Goal: Information Seeking & Learning: Learn about a topic

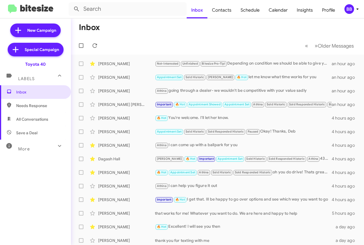
click at [350, 7] on div "BB" at bounding box center [349, 9] width 10 height 10
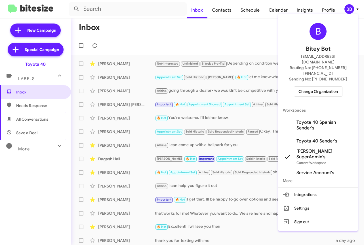
click at [319, 87] on span "Change Organization" at bounding box center [317, 92] width 39 height 10
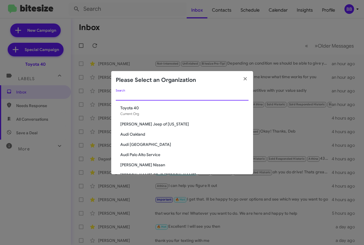
click at [147, 96] on input "Search" at bounding box center [182, 96] width 133 height 5
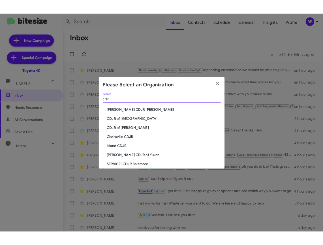
scroll to position [27, 0]
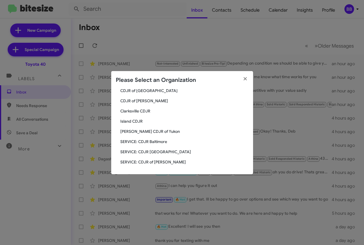
type input "cdjr"
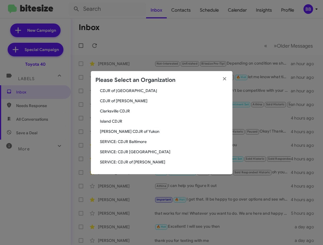
click at [124, 92] on span "CDJR of [GEOGRAPHIC_DATA]" at bounding box center [164, 91] width 128 height 6
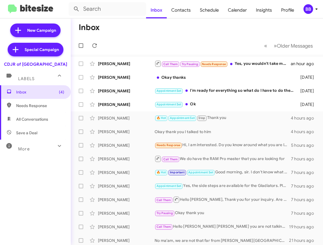
click at [34, 143] on div "More" at bounding box center [30, 146] width 50 height 10
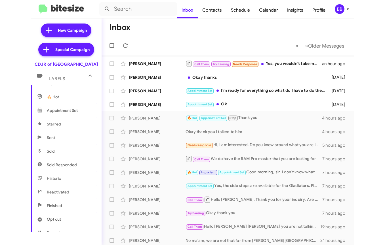
scroll to position [83, 0]
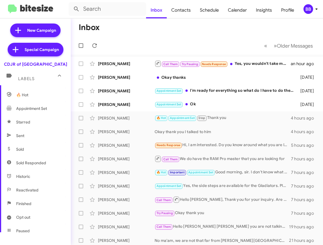
click at [32, 167] on span "Sold Responded" at bounding box center [35, 163] width 71 height 14
type input "in:sold-verified"
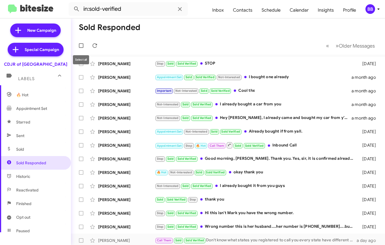
click at [81, 47] on span at bounding box center [81, 45] width 5 height 5
click at [81, 48] on input "checkbox" at bounding box center [81, 48] width 0 height 0
checkbox input "true"
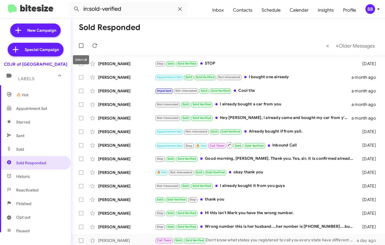
checkbox input "true"
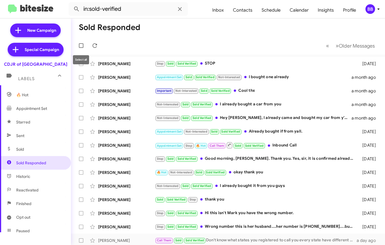
checkbox input "true"
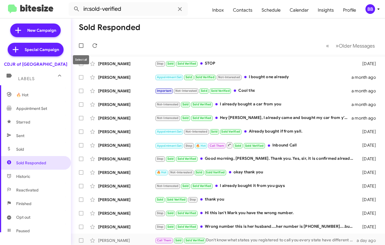
checkbox input "true"
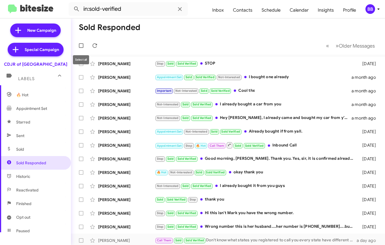
checkbox input "true"
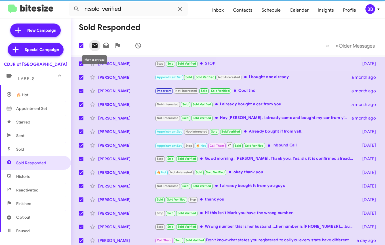
click at [95, 48] on icon at bounding box center [95, 45] width 6 height 5
drag, startPoint x: 95, startPoint y: 48, endPoint x: 106, endPoint y: 46, distance: 10.9
click at [106, 46] on div at bounding box center [116, 45] width 55 height 11
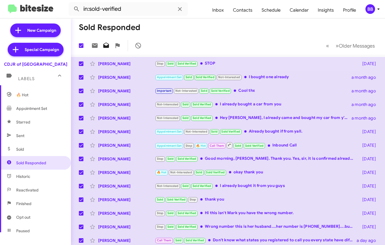
click at [106, 46] on icon at bounding box center [106, 45] width 7 height 7
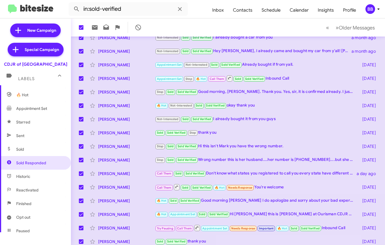
scroll to position [84, 0]
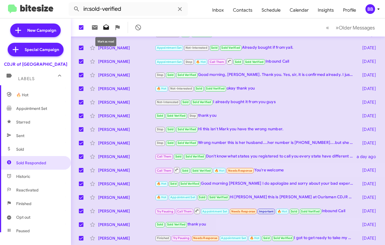
click at [106, 29] on icon at bounding box center [106, 26] width 6 height 5
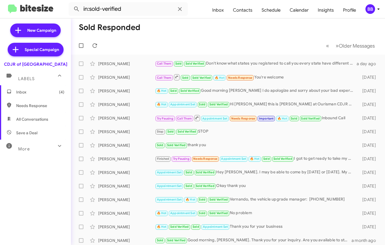
click at [42, 145] on div "More" at bounding box center [30, 146] width 50 height 10
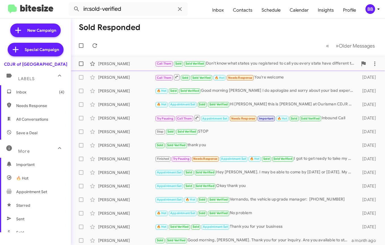
click at [135, 66] on div "Ryan Roberts" at bounding box center [126, 64] width 57 height 6
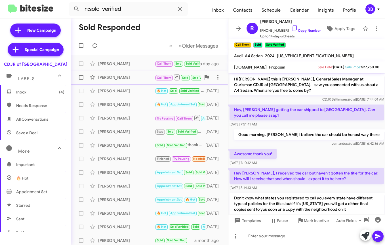
click at [114, 79] on div "Amanda King" at bounding box center [126, 78] width 57 height 6
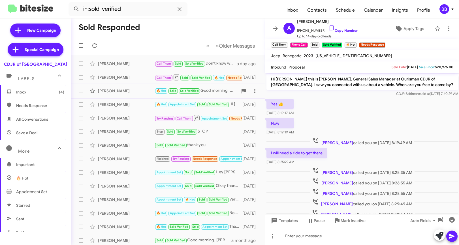
click at [128, 89] on div "Lisa Djimgou Djeukam" at bounding box center [126, 91] width 57 height 6
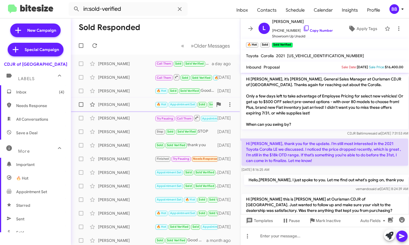
click at [127, 109] on div "Irma Rojas 🔥 Hot Appointment Set Sold Sold Verified Hi Irma this is Vernando Wa…" at bounding box center [155, 104] width 160 height 11
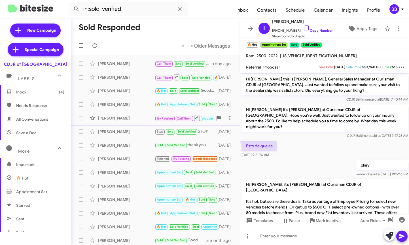
click at [130, 119] on div "Veronica Watts" at bounding box center [126, 118] width 57 height 6
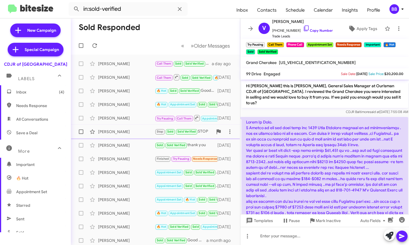
click at [130, 131] on div "Christina Graber" at bounding box center [126, 132] width 57 height 6
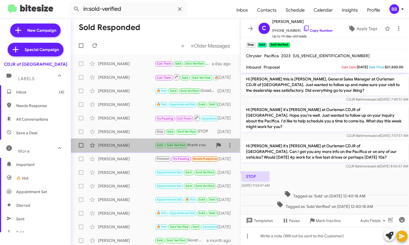
click at [132, 145] on div "Jean Weiss" at bounding box center [126, 146] width 57 height 6
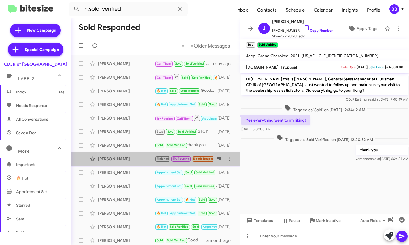
click at [132, 162] on div "Charles Brewer Jr Finished Try Pausing Needs Response Appointment Set 🔥 Hot Sol…" at bounding box center [155, 158] width 160 height 11
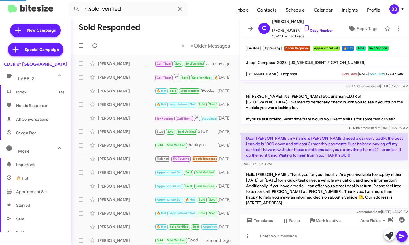
scroll to position [468, 0]
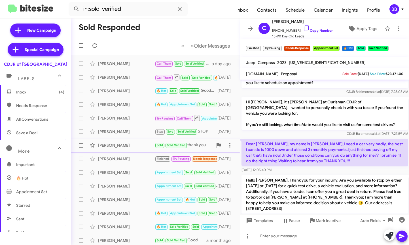
click at [133, 148] on div "Jean Weiss" at bounding box center [126, 146] width 57 height 6
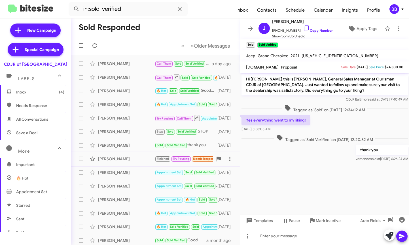
click at [101, 161] on div "[PERSON_NAME]" at bounding box center [126, 159] width 57 height 6
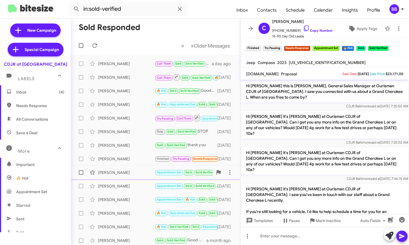
click at [135, 179] on span "Michael Foley Appointment Set Sold Sold Verified Hey Vernando. I may be able to…" at bounding box center [155, 173] width 169 height 14
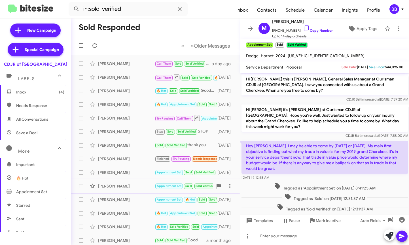
click at [133, 187] on div "[PERSON_NAME]" at bounding box center [126, 186] width 57 height 6
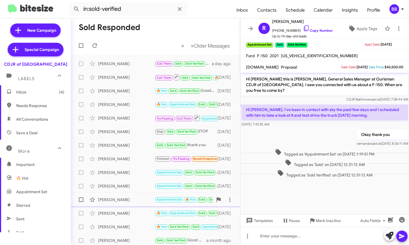
click at [133, 199] on div "Daniel Gogo" at bounding box center [126, 200] width 57 height 6
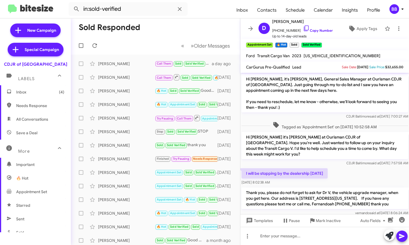
scroll to position [55, 0]
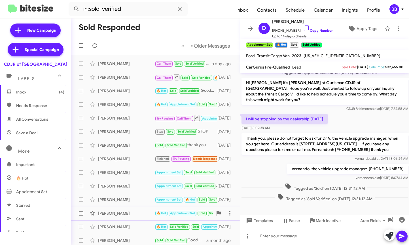
click at [130, 213] on div "Michelle Hermani" at bounding box center [126, 214] width 57 height 6
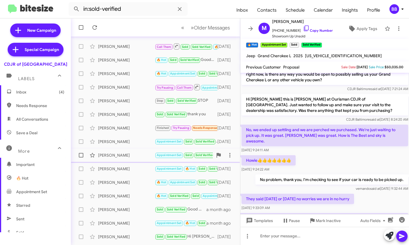
scroll to position [31, 0]
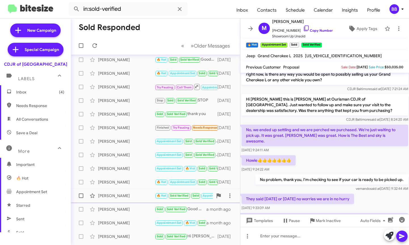
click at [133, 196] on div "James Stambaugh" at bounding box center [126, 196] width 57 height 6
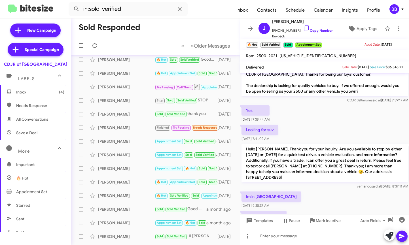
scroll to position [12, 0]
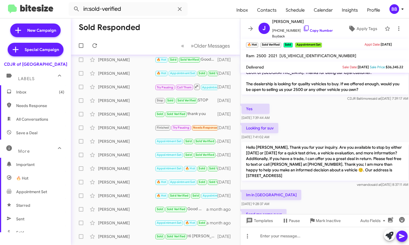
click at [319, 156] on p "Hello James, Thank you for your inquiry. Are you available to stop by either to…" at bounding box center [324, 161] width 167 height 39
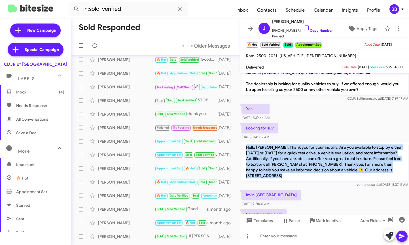
click at [306, 156] on p "Hello James, Thank you for your inquiry. Are you available to stop by either to…" at bounding box center [324, 161] width 167 height 39
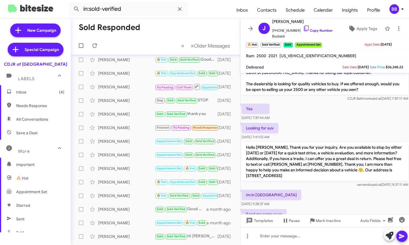
click at [306, 156] on p "Hello James, Thank you for your inquiry. Are you available to stop by either to…" at bounding box center [324, 161] width 167 height 39
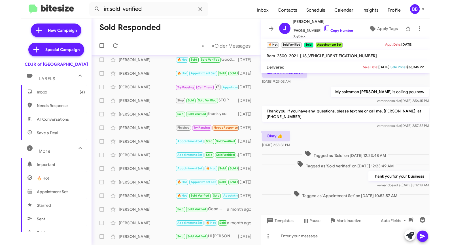
scroll to position [0, 0]
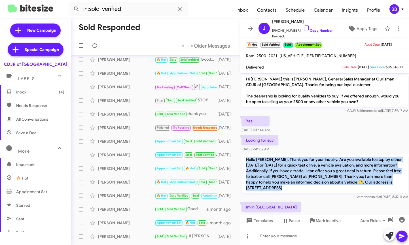
click at [322, 131] on div "Yes Aug 5, 2025, 7:39:44 AM" at bounding box center [324, 124] width 169 height 19
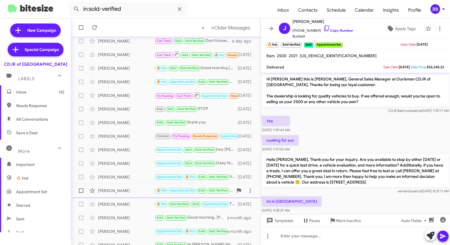
scroll to position [84, 0]
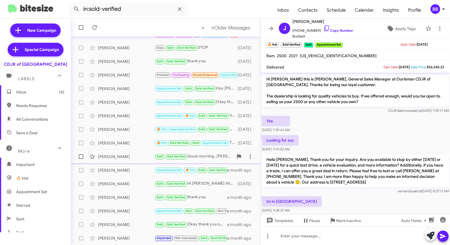
click at [133, 157] on div "Markita Reid" at bounding box center [126, 157] width 57 height 6
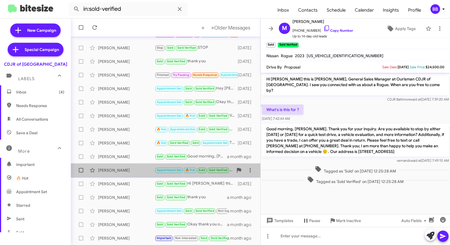
click at [131, 169] on div "Cesar Oliva Gonzalez" at bounding box center [126, 170] width 57 height 6
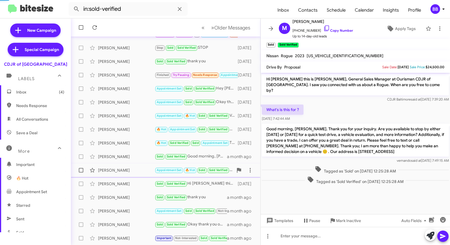
scroll to position [34, 0]
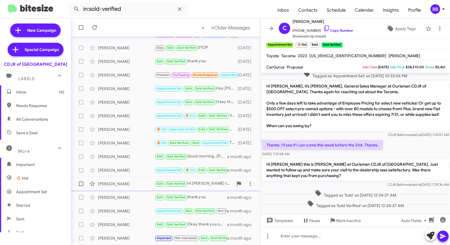
click at [131, 186] on div "Hannah Wildy" at bounding box center [126, 184] width 57 height 6
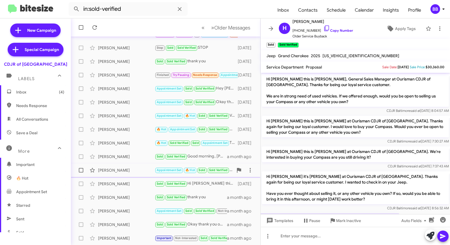
click at [134, 171] on div "Cesar Oliva Gonzalez" at bounding box center [126, 170] width 57 height 6
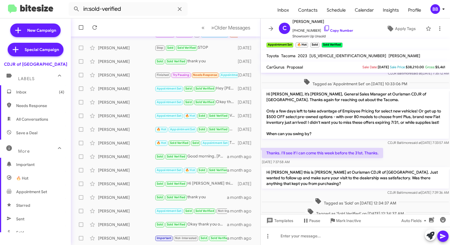
scroll to position [34, 0]
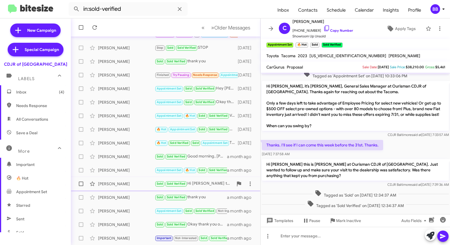
click at [124, 183] on div "Hannah Wildy" at bounding box center [126, 184] width 57 height 6
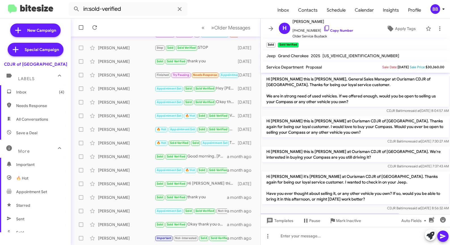
scroll to position [80, 0]
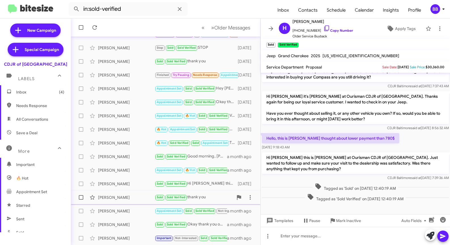
click at [140, 197] on div "Miles Morris" at bounding box center [126, 198] width 57 height 6
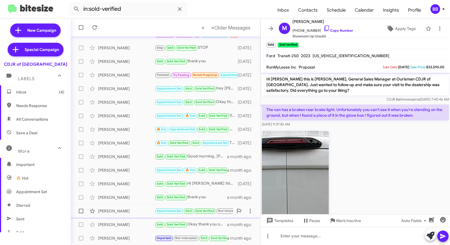
click at [118, 214] on div "Richard May Jr Appointment Set Sold Sold Verified Not-Interested I bought one a…" at bounding box center [165, 210] width 181 height 11
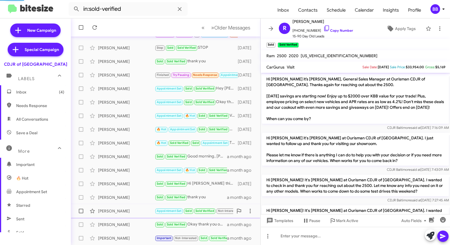
scroll to position [235, 0]
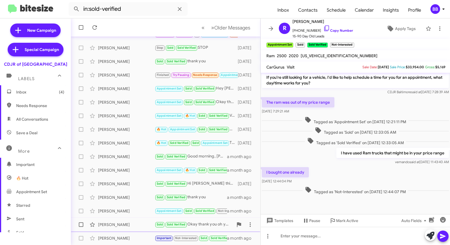
click at [156, 226] on small "Sold" at bounding box center [159, 224] width 9 height 5
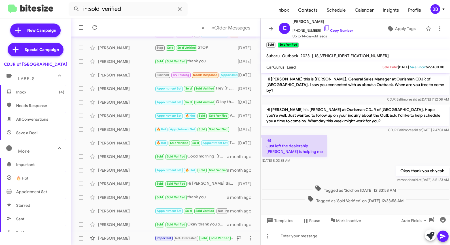
click at [139, 235] on div "Frederick Kessler Jr Important Not-Interested Sold Sold Verified Cool thx a mon…" at bounding box center [165, 238] width 181 height 11
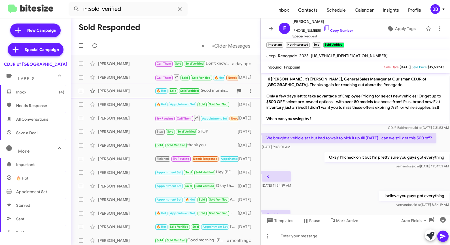
click at [135, 90] on div "Lisa Djimgou Djeukam" at bounding box center [126, 91] width 57 height 6
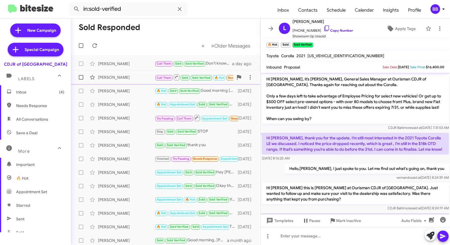
click at [135, 75] on div "Amanda King" at bounding box center [126, 78] width 57 height 6
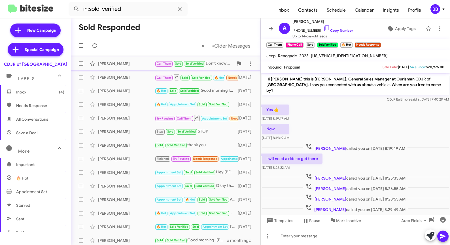
click at [116, 65] on div "Ryan Roberts" at bounding box center [126, 64] width 57 height 6
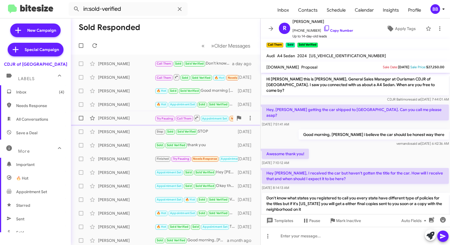
click at [125, 112] on span "Veronica Watts Try Pausing Call Them Appointment Set Needs Response Important 🔥…" at bounding box center [166, 118] width 190 height 14
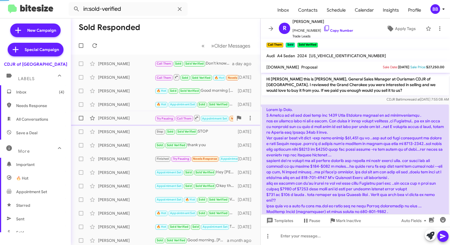
scroll to position [212, 0]
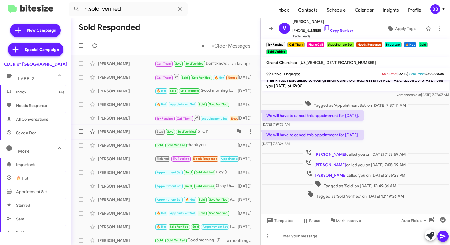
click at [120, 135] on div "Christina Graber Stop Sold Sold Verified STOP 13 days ago" at bounding box center [165, 131] width 181 height 11
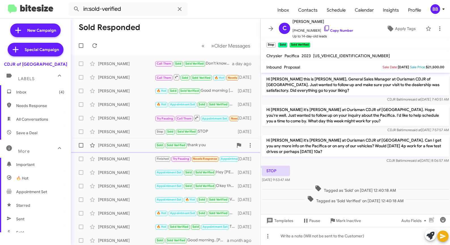
click at [122, 145] on div "Jean Weiss" at bounding box center [126, 146] width 57 height 6
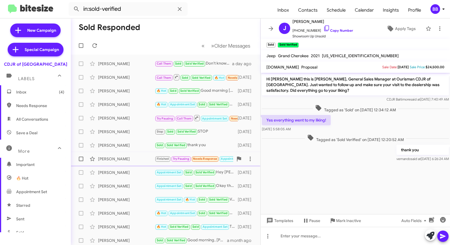
click at [126, 159] on div "Charles Brewer Jr" at bounding box center [126, 159] width 57 height 6
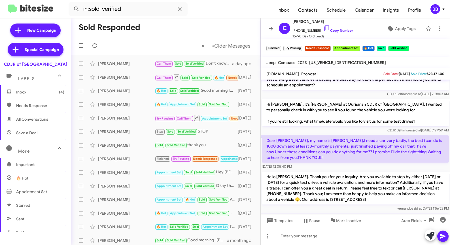
scroll to position [420, 0]
click at [384, 13] on span "BB" at bounding box center [438, 9] width 17 height 10
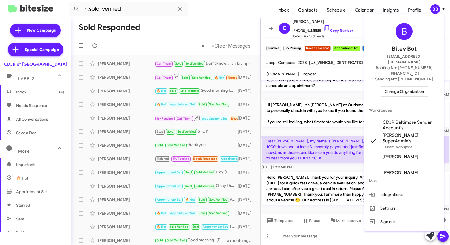
click at [384, 87] on span "Change Organization" at bounding box center [404, 92] width 39 height 10
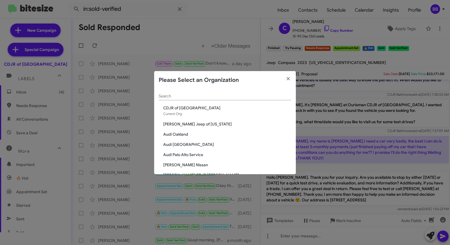
click at [205, 96] on input "Search" at bounding box center [225, 96] width 133 height 5
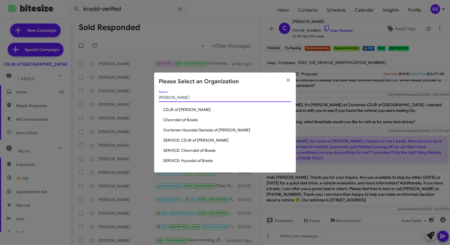
type input "bowie"
click at [184, 109] on span "CDJR of [PERSON_NAME]" at bounding box center [227, 110] width 128 height 6
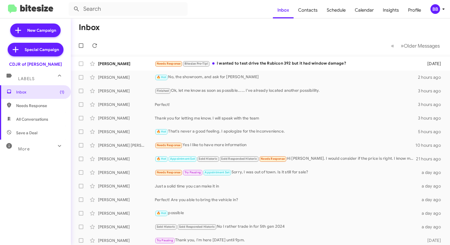
click at [27, 148] on span "More" at bounding box center [24, 149] width 12 height 5
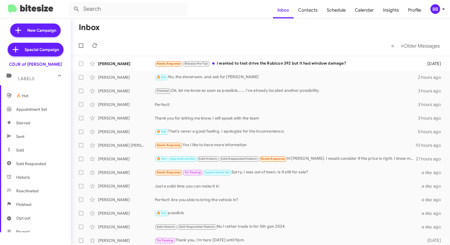
scroll to position [99, 0]
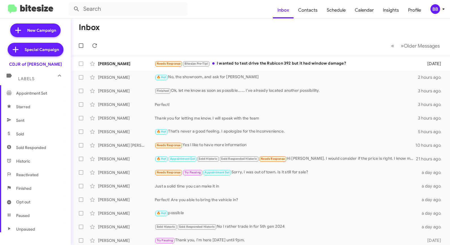
click at [39, 149] on span "Sold Responded" at bounding box center [31, 148] width 30 height 6
type input "in:sold-verified"
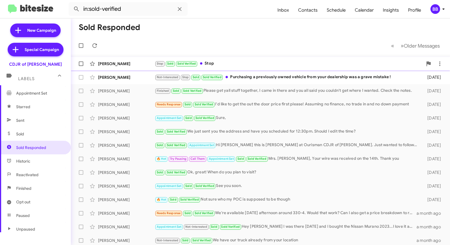
click at [80, 63] on span at bounding box center [81, 63] width 5 height 5
click at [81, 66] on input "checkbox" at bounding box center [81, 66] width 0 height 0
checkbox input "true"
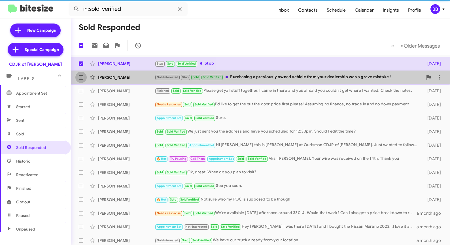
click at [80, 73] on label at bounding box center [80, 77] width 11 height 11
click at [81, 80] on input "checkbox" at bounding box center [81, 80] width 0 height 0
checkbox input "true"
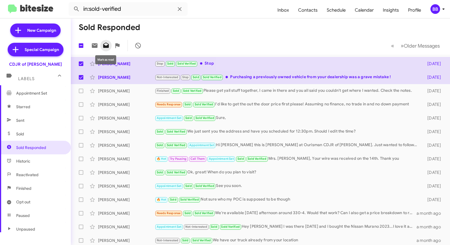
click at [107, 45] on icon at bounding box center [106, 45] width 7 height 7
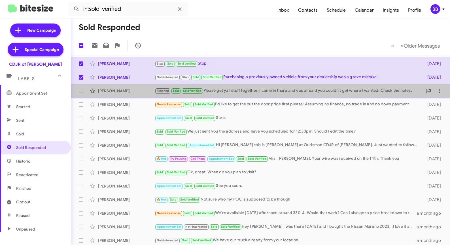
click at [127, 94] on div "Corey Arnold Finished Sold Sold Verified Please get yall stuff together, I came…" at bounding box center [260, 90] width 370 height 11
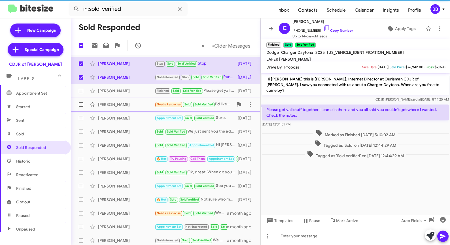
click at [141, 105] on div "Rebekkah Chatham" at bounding box center [126, 105] width 57 height 6
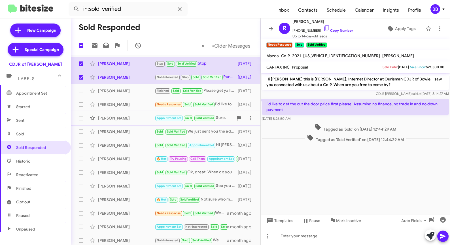
click at [141, 117] on div "Alvaro Alegria" at bounding box center [126, 118] width 57 height 6
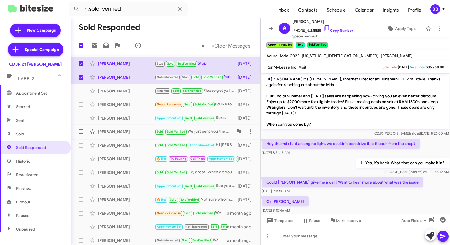
click at [137, 134] on div "Daniel Than" at bounding box center [126, 132] width 57 height 6
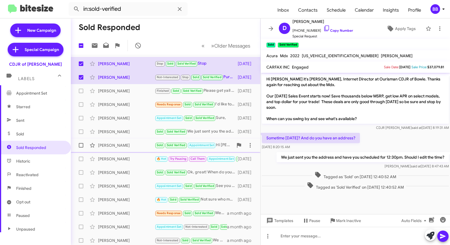
click at [137, 148] on div "Melvin Jackson Sold Sold Verified Appointment Set Hi Melvin this is Ciara Taylo…" at bounding box center [165, 145] width 181 height 11
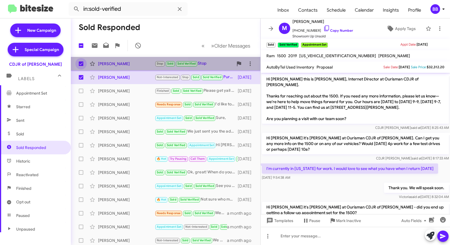
click at [80, 64] on span at bounding box center [81, 63] width 5 height 5
click at [81, 66] on input "checkbox" at bounding box center [81, 66] width 0 height 0
checkbox input "false"
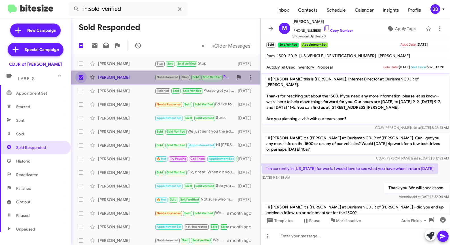
click at [80, 76] on span at bounding box center [81, 77] width 5 height 5
click at [81, 80] on input "checkbox" at bounding box center [81, 80] width 0 height 0
checkbox input "false"
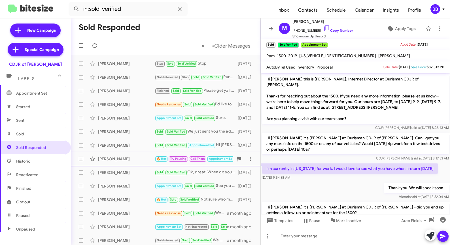
click at [132, 158] on div "Katherine Felkins" at bounding box center [126, 159] width 57 height 6
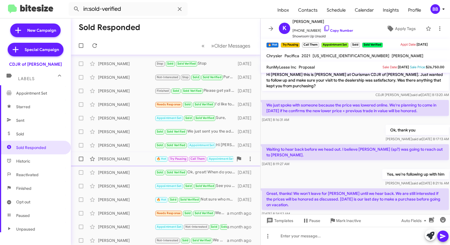
scroll to position [29, 0]
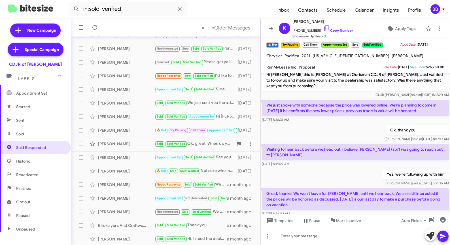
click at [132, 147] on div "Jules B" at bounding box center [126, 144] width 57 height 6
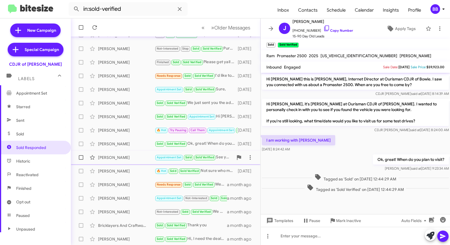
click at [126, 158] on div "Frank Mathias" at bounding box center [126, 158] width 57 height 6
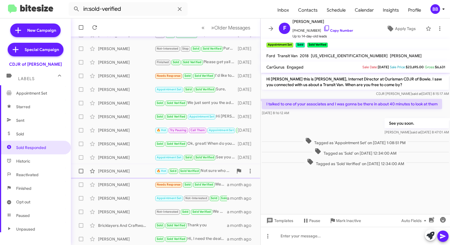
click at [121, 169] on div "Stephen Merson" at bounding box center [126, 171] width 57 height 6
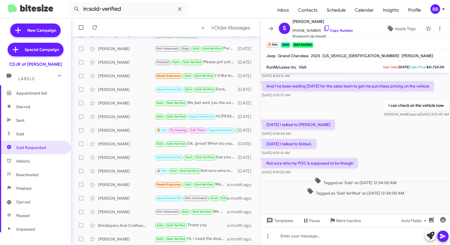
scroll to position [101, 0]
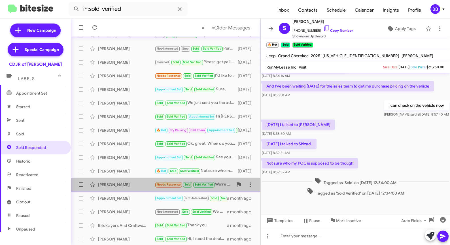
click at [133, 187] on div "Alexandra Claridge" at bounding box center [126, 185] width 57 height 6
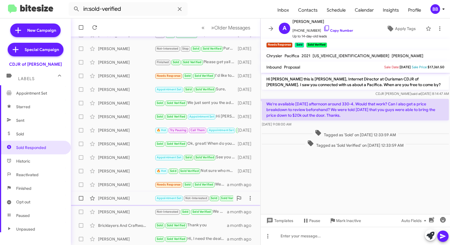
click at [126, 196] on div "Carla Cox" at bounding box center [126, 199] width 57 height 6
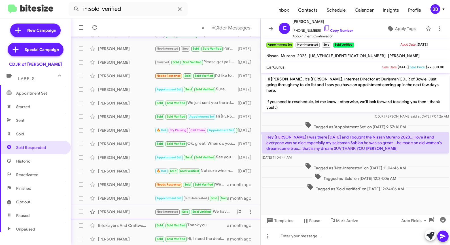
click at [124, 210] on div "Bernadette Campbell" at bounding box center [126, 212] width 57 height 6
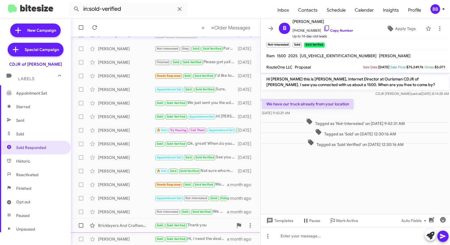
click at [124, 224] on div "Bricklayers And Craftworkers" at bounding box center [126, 226] width 57 height 6
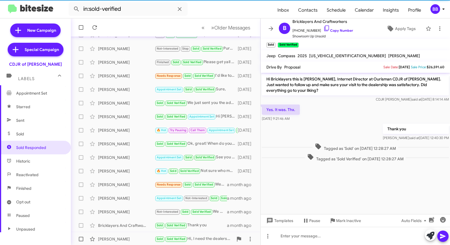
click at [124, 235] on div "Eric Kittrell Sold Sold Verified Hi, I need the dealership to call CarShield to…" at bounding box center [165, 239] width 181 height 11
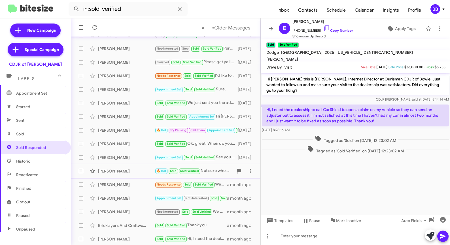
scroll to position [84, 0]
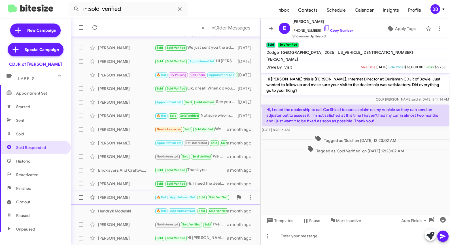
click at [125, 192] on div "Ethan Lang 🔥 Hot Appointment Set Sold Sold Verified Yes, I'll see you soon. a m…" at bounding box center [165, 197] width 181 height 11
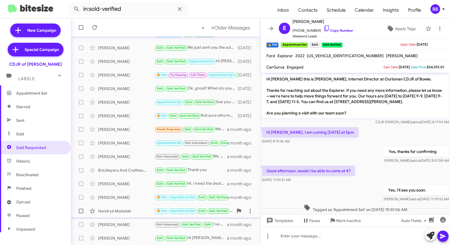
click at [118, 210] on div "Hendryk Modelski" at bounding box center [126, 211] width 57 height 6
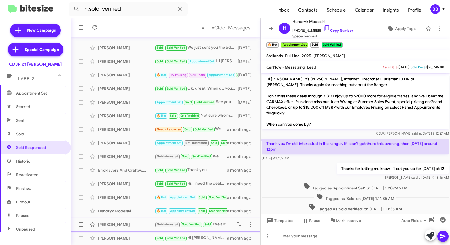
click at [126, 227] on div "Christopher Lane" at bounding box center [126, 225] width 57 height 6
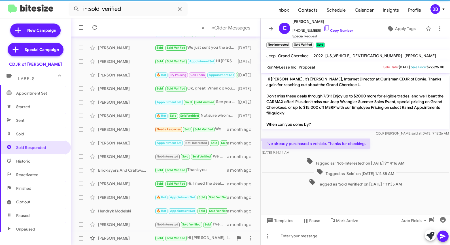
click at [133, 237] on div "Yunhua Zhu" at bounding box center [126, 238] width 57 height 6
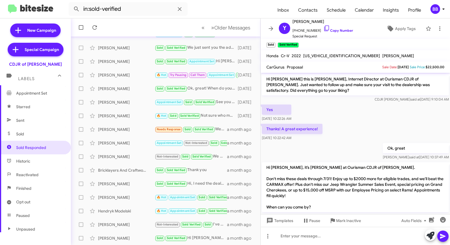
click at [439, 8] on div "BB" at bounding box center [435, 9] width 10 height 10
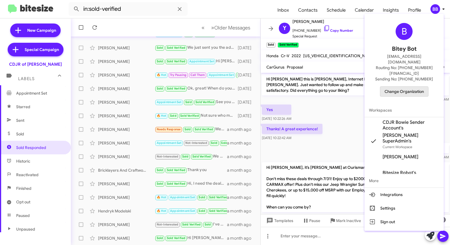
click at [397, 87] on span "Change Organization" at bounding box center [404, 92] width 39 height 10
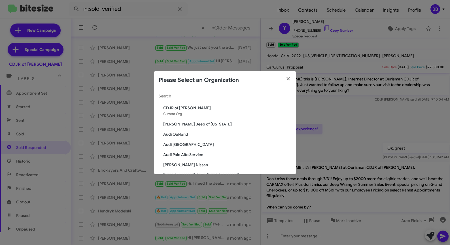
click at [167, 94] on div "Search" at bounding box center [225, 94] width 133 height 11
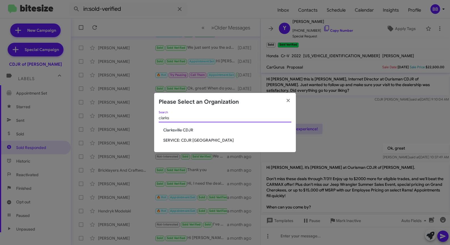
type input "clarks"
click at [182, 131] on span "Clarksville CDJR" at bounding box center [227, 130] width 128 height 6
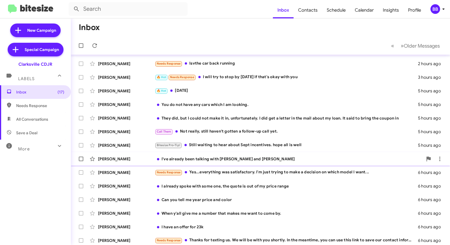
scroll to position [84, 0]
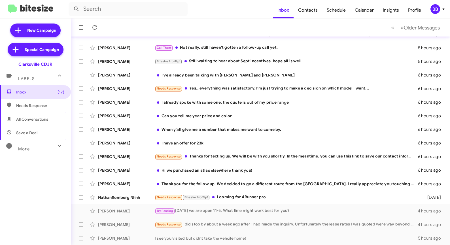
click at [34, 150] on div "More" at bounding box center [30, 146] width 50 height 10
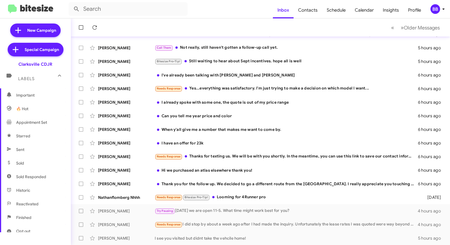
scroll to position [120, 0]
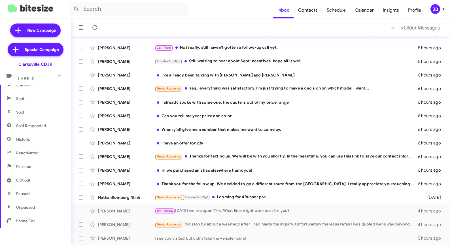
click at [48, 124] on span "Sold Responded" at bounding box center [35, 126] width 71 height 14
type input "in:sold-verified"
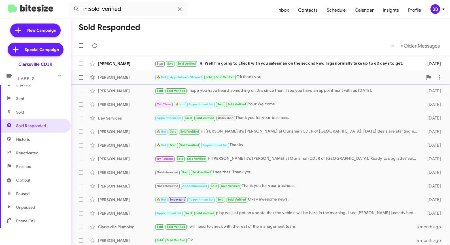
click at [116, 79] on div "[PERSON_NAME]" at bounding box center [126, 78] width 57 height 6
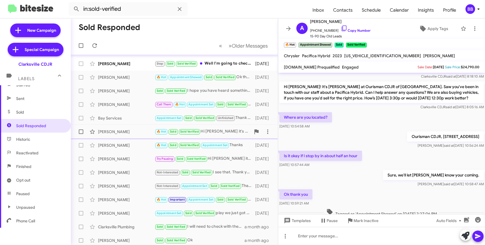
scroll to position [84, 0]
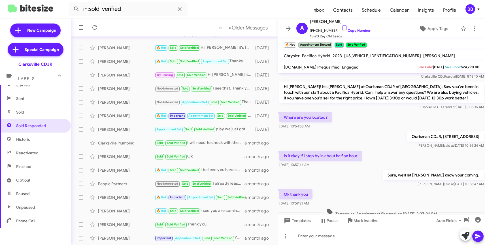
click at [450, 8] on div "BB" at bounding box center [471, 9] width 10 height 10
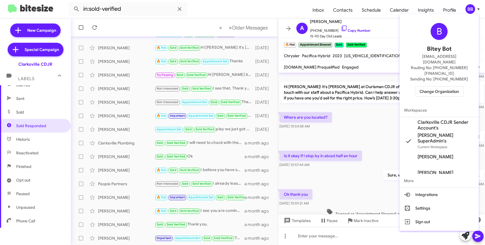
click at [430, 87] on span "Change Organization" at bounding box center [439, 92] width 39 height 10
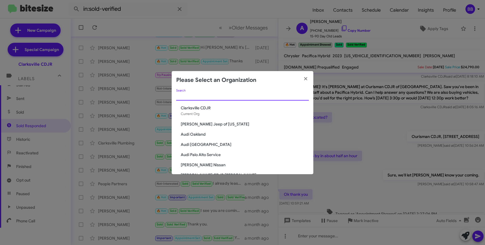
click at [190, 95] on input "Search" at bounding box center [242, 96] width 133 height 5
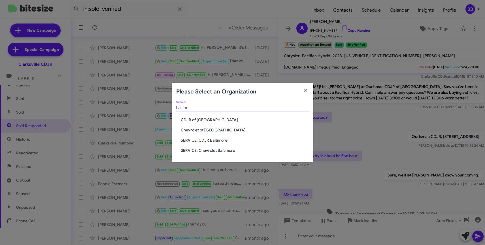
type input "baltim"
click at [191, 121] on span "CDJR of [GEOGRAPHIC_DATA]" at bounding box center [245, 120] width 128 height 6
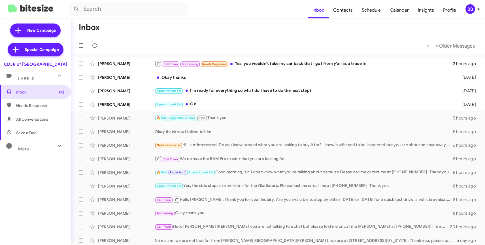
click at [51, 145] on div "More" at bounding box center [30, 146] width 50 height 10
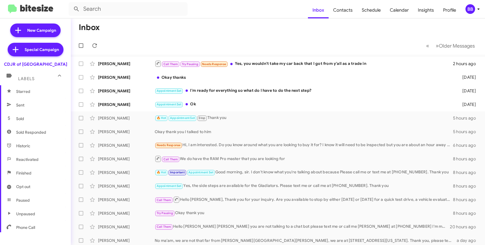
scroll to position [113, 0]
click at [39, 133] on span "Sold Responded" at bounding box center [31, 133] width 30 height 6
type input "in:sold-verified"
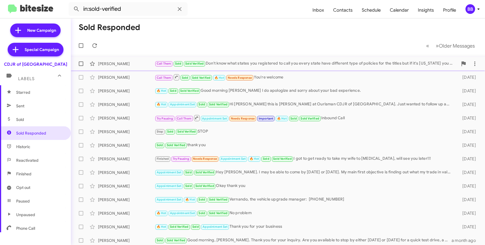
click at [232, 63] on div "Call Them Sold Sold Verified Don't know what states you registered to call you …" at bounding box center [306, 63] width 303 height 7
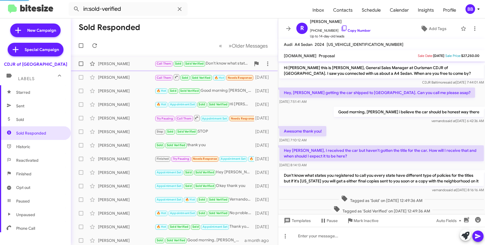
scroll to position [12, 0]
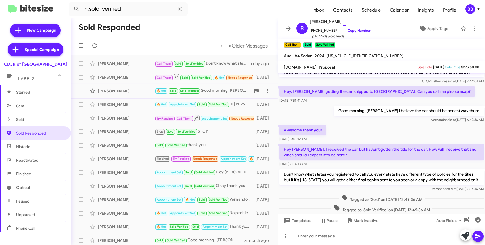
click at [126, 90] on div "Lisa Djimgou Djeukam" at bounding box center [126, 91] width 57 height 6
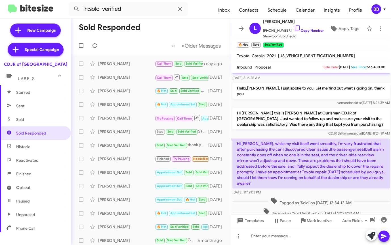
scroll to position [103, 0]
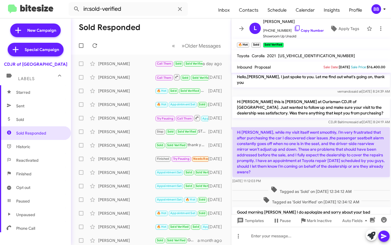
click at [376, 9] on div "BB" at bounding box center [376, 9] width 10 height 10
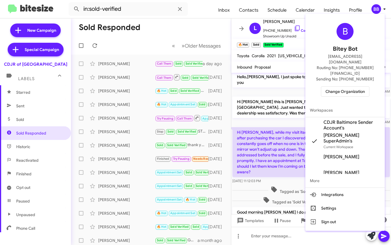
click at [345, 87] on span "Change Organization" at bounding box center [344, 92] width 39 height 10
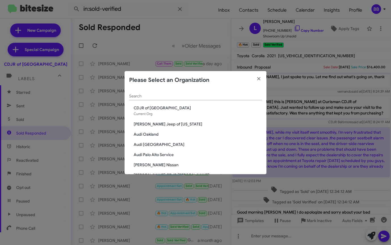
click at [217, 98] on input "Search" at bounding box center [195, 96] width 133 height 5
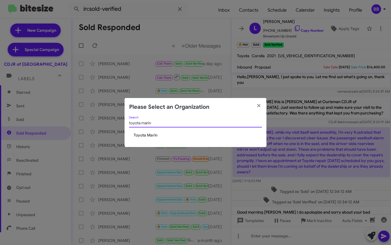
type input "toyota marin"
click at [139, 136] on span "Toyota Marin" at bounding box center [197, 135] width 128 height 6
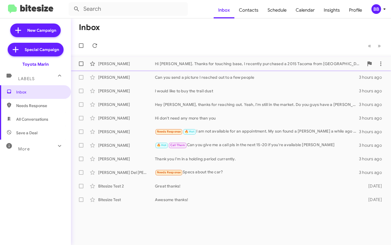
click at [133, 63] on div "[PERSON_NAME]" at bounding box center [126, 64] width 57 height 6
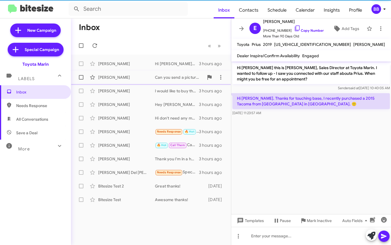
click at [129, 82] on div "[PERSON_NAME] Can you send a picture I reached out to a few people 3 hours ago" at bounding box center [150, 77] width 151 height 11
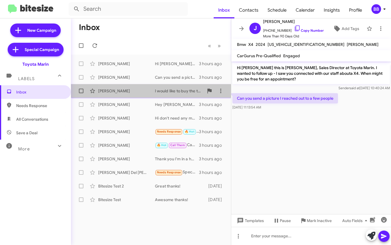
click at [128, 94] on div "[PERSON_NAME] I would like to buy the trail dust 3 hours ago" at bounding box center [150, 90] width 151 height 11
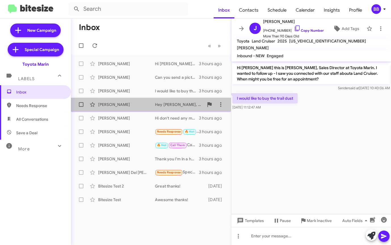
click at [128, 108] on div "[PERSON_NAME] Hey [PERSON_NAME], thanks for reaching out. Yeah, I'm still in th…" at bounding box center [150, 104] width 151 height 11
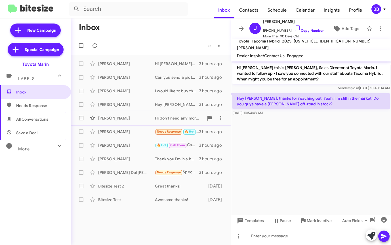
click at [130, 120] on div "[PERSON_NAME]" at bounding box center [126, 118] width 57 height 6
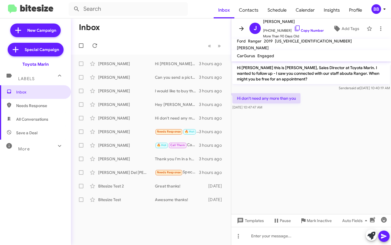
click at [241, 31] on icon at bounding box center [241, 28] width 7 height 7
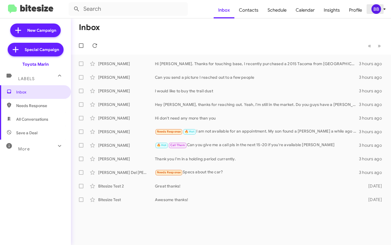
click at [379, 12] on div "BB" at bounding box center [376, 9] width 10 height 10
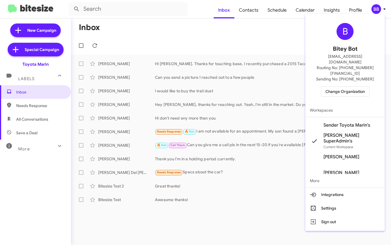
click at [360, 87] on span "Change Organization" at bounding box center [344, 92] width 39 height 10
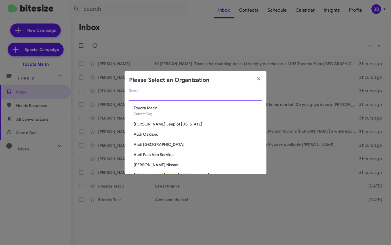
click at [149, 94] on input "Search" at bounding box center [195, 96] width 133 height 5
click at [136, 96] on input "marin" at bounding box center [195, 96] width 133 height 5
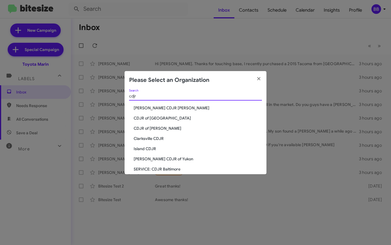
type input "cdjr"
click at [147, 129] on span "CDJR of [PERSON_NAME]" at bounding box center [197, 129] width 128 height 6
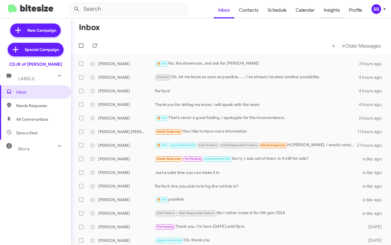
click at [331, 10] on span "Insights" at bounding box center [331, 10] width 25 height 16
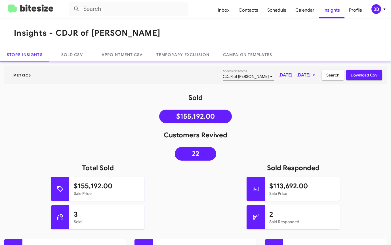
click at [286, 76] on span "Sep 1, 2025 - Sep 3, 2025" at bounding box center [297, 75] width 39 height 10
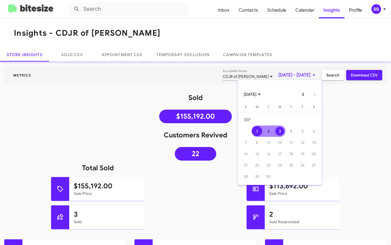
click at [326, 92] on div at bounding box center [195, 122] width 391 height 245
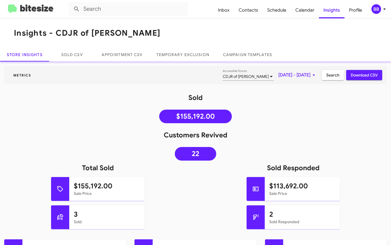
click at [290, 75] on span "[DATE] - [DATE]" at bounding box center [297, 75] width 39 height 10
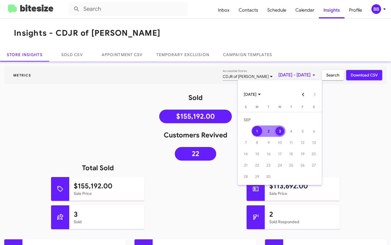
click at [303, 93] on button "Previous month" at bounding box center [302, 94] width 11 height 11
click at [302, 122] on div "1" at bounding box center [302, 120] width 10 height 10
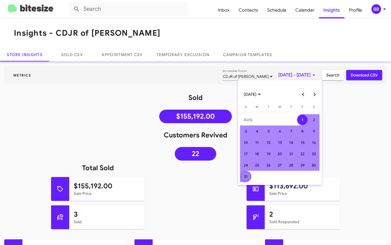
click at [247, 174] on div "31" at bounding box center [245, 176] width 10 height 10
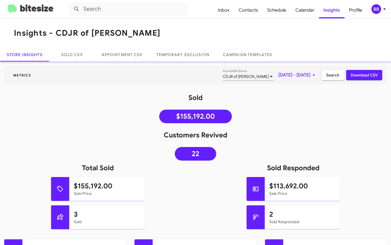
click at [330, 74] on span "Search" at bounding box center [332, 75] width 13 height 10
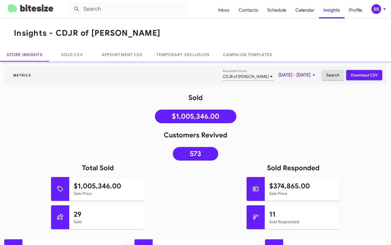
click at [34, 7] on img at bounding box center [30, 9] width 45 height 9
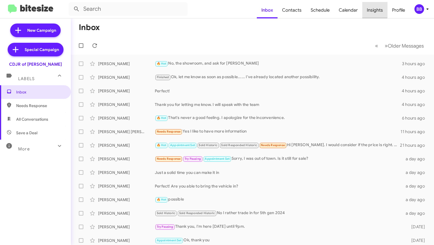
click at [374, 10] on span "Insights" at bounding box center [374, 10] width 25 height 16
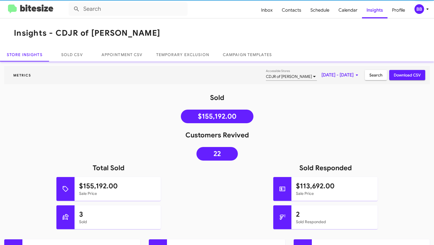
click at [273, 77] on div "CDJR of [PERSON_NAME]" at bounding box center [289, 77] width 46 height 5
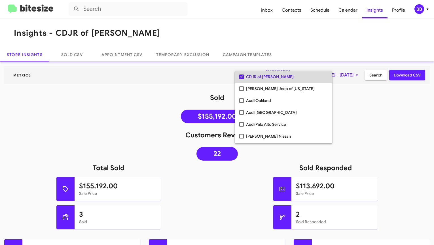
click at [280, 78] on span "CDJR of [PERSON_NAME]" at bounding box center [287, 77] width 82 height 12
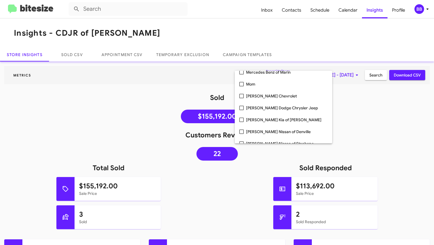
scroll to position [574, 0]
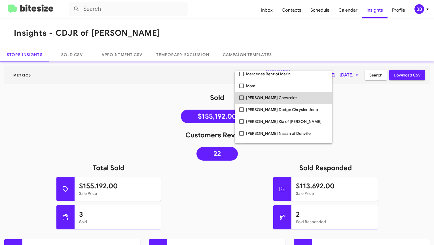
click at [261, 95] on span "[PERSON_NAME] Chevrolet" at bounding box center [287, 98] width 82 height 12
click at [261, 99] on span "[PERSON_NAME] Dodge Chrysler Jeep" at bounding box center [287, 98] width 82 height 12
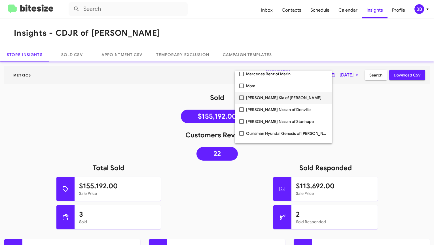
click at [261, 99] on span "[PERSON_NAME] Kia of [PERSON_NAME]" at bounding box center [287, 98] width 82 height 12
click at [261, 99] on span "[PERSON_NAME] Nissan of Denville" at bounding box center [287, 98] width 82 height 12
click at [261, 99] on span "[PERSON_NAME] Nissan of Stanhope" at bounding box center [287, 98] width 82 height 12
click at [379, 96] on div at bounding box center [217, 122] width 434 height 245
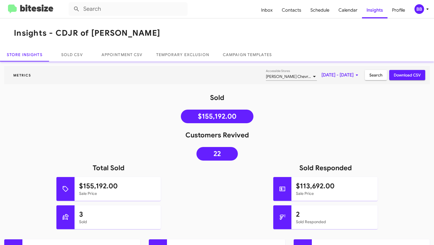
click at [341, 71] on span "[DATE] - [DATE]" at bounding box center [340, 75] width 39 height 10
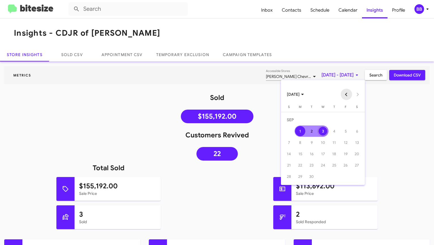
click at [344, 95] on button "Previous month" at bounding box center [346, 94] width 11 height 11
click at [349, 121] on div "1" at bounding box center [345, 120] width 10 height 10
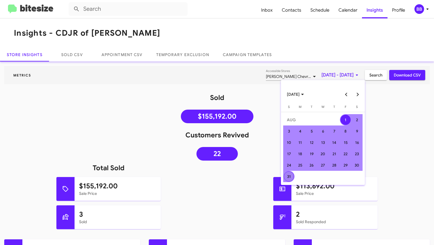
click at [290, 175] on div "31" at bounding box center [289, 176] width 10 height 10
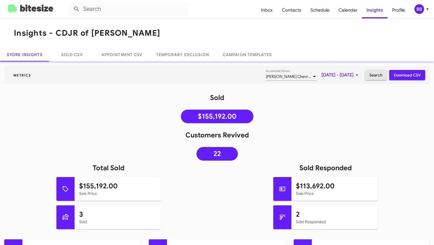
click at [373, 75] on span "Search" at bounding box center [375, 75] width 13 height 10
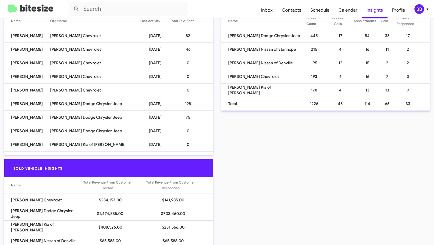
scroll to position [303, 0]
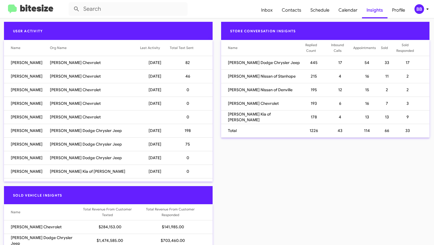
drag, startPoint x: 406, startPoint y: 104, endPoint x: 226, endPoint y: 110, distance: 179.5
click at [213, 110] on tr "[PERSON_NAME] Chevrolet 193 6 16 7 3" at bounding box center [108, 104] width 209 height 14
click at [251, 104] on td "[PERSON_NAME] Chevrolet" at bounding box center [260, 104] width 79 height 14
drag, startPoint x: 422, startPoint y: 118, endPoint x: 217, endPoint y: 61, distance: 212.5
click at [217, 61] on div "Store Conversation Insights Name Replied Count Inbound Calls Appointments Sold …" at bounding box center [325, 104] width 217 height 164
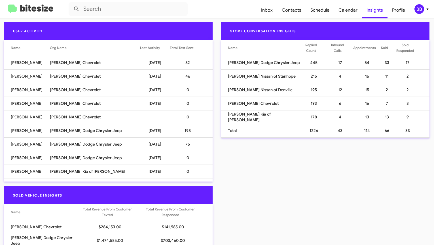
click at [246, 73] on td "[PERSON_NAME] Nissan of Stanhope" at bounding box center [260, 76] width 79 height 14
